Goal: Check status: Check status

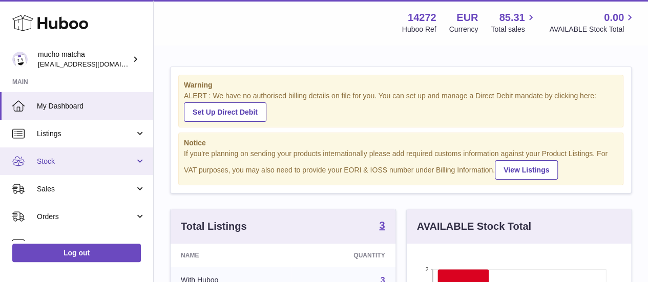
scroll to position [160, 224]
click at [80, 159] on span "Stock" at bounding box center [86, 162] width 98 height 10
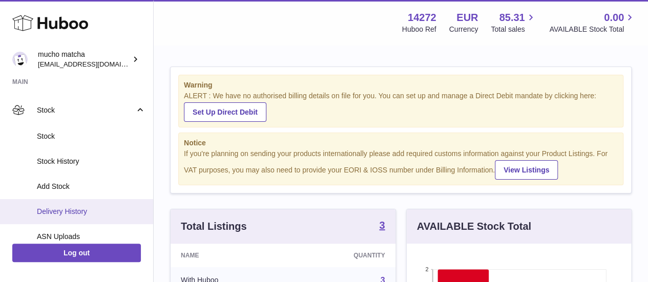
click at [80, 207] on span "Delivery History" at bounding box center [91, 212] width 109 height 10
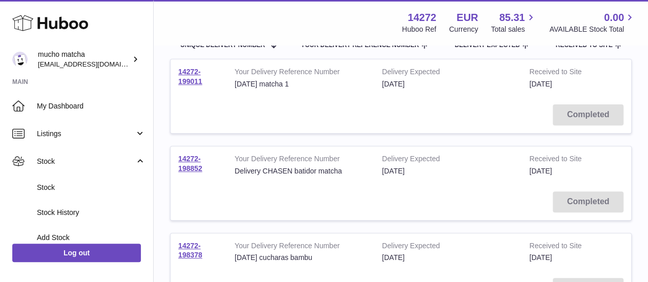
scroll to position [193, 0]
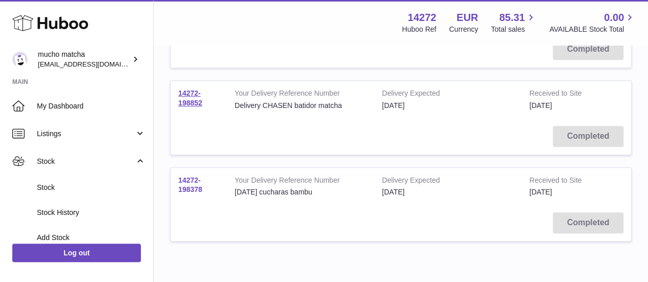
drag, startPoint x: 211, startPoint y: 192, endPoint x: 179, endPoint y: 176, distance: 35.3
click at [179, 176] on td "14272-198378" at bounding box center [199, 186] width 56 height 37
copy link "14272-198378"
